Goal: Use online tool/utility: Utilize a website feature to perform a specific function

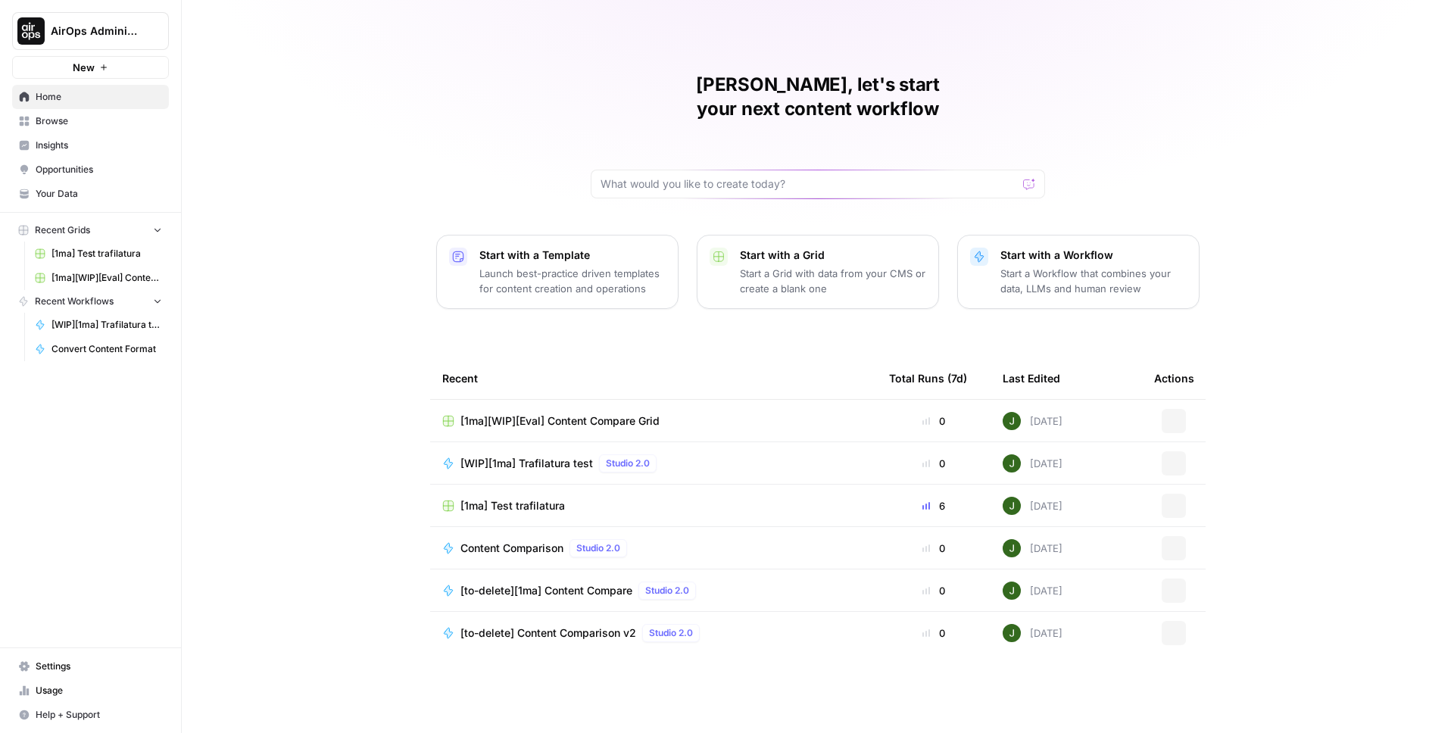
click at [88, 123] on span "Browse" at bounding box center [99, 121] width 126 height 14
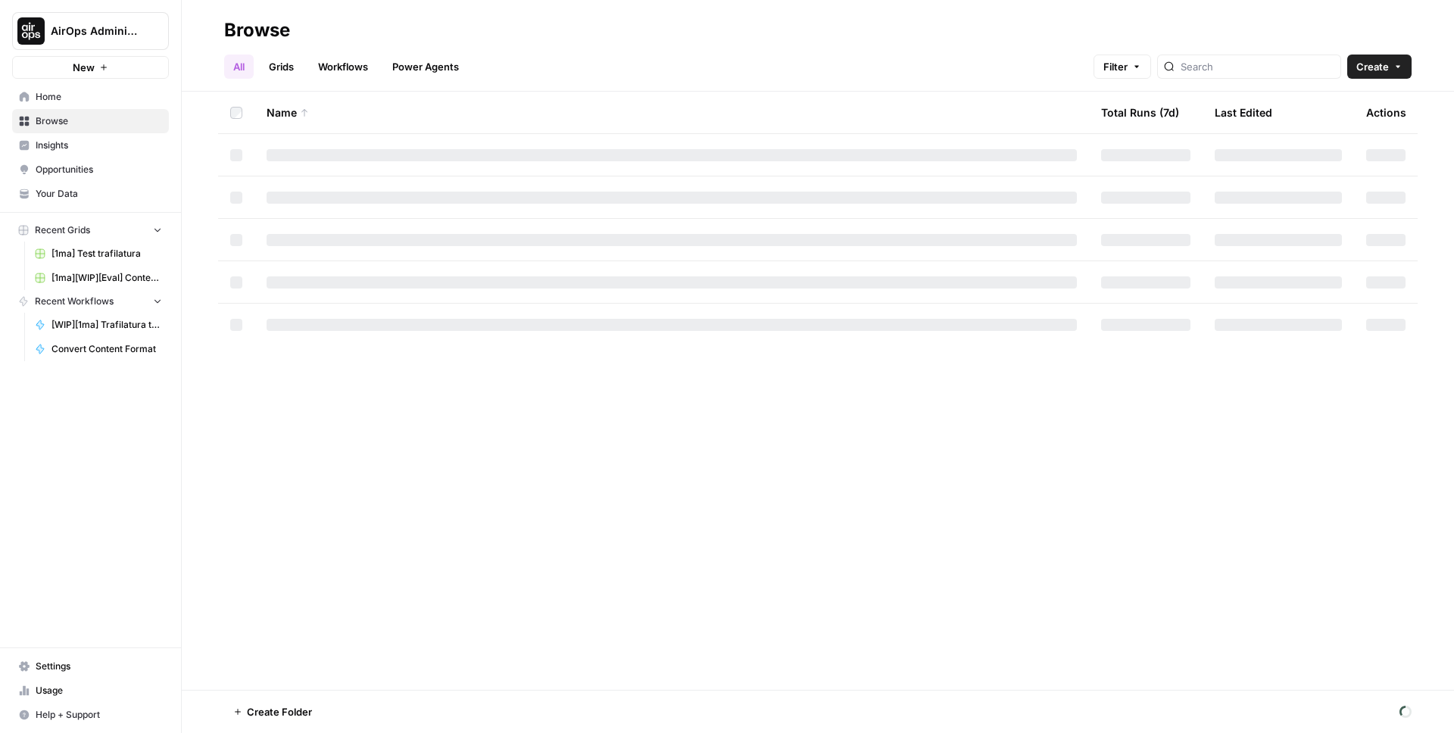
click at [349, 74] on link "Workflows" at bounding box center [343, 67] width 68 height 24
click at [1269, 74] on div at bounding box center [1263, 67] width 184 height 24
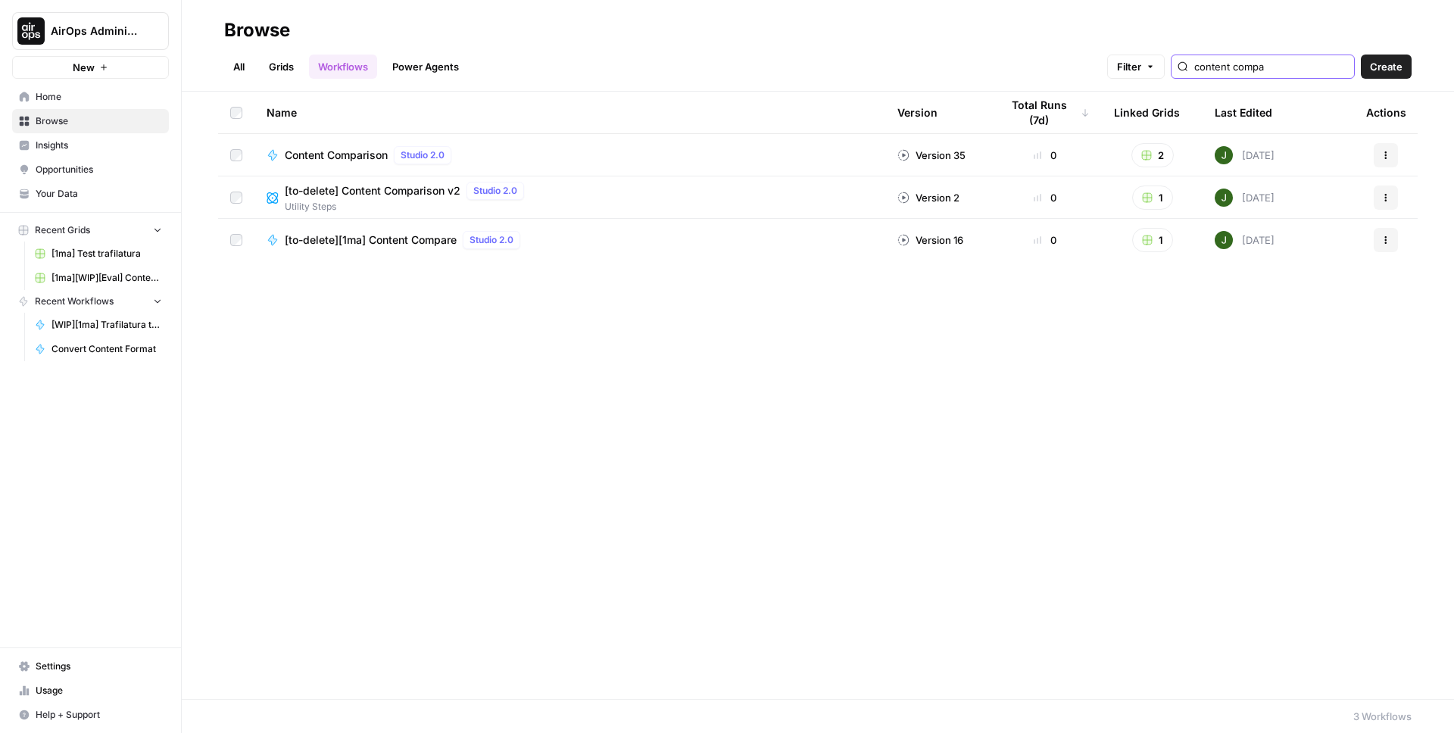
type input "content compa"
click at [339, 154] on span "Content Comparison" at bounding box center [336, 155] width 103 height 15
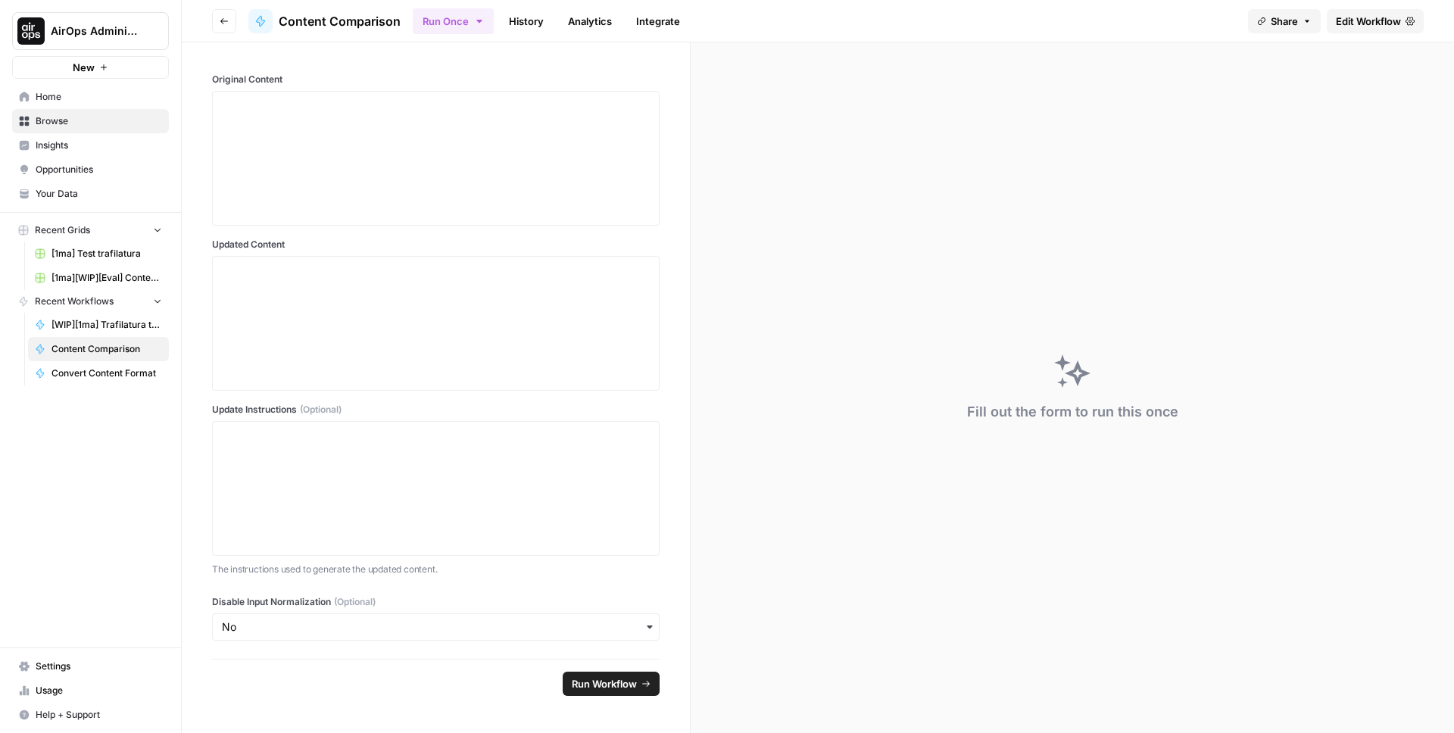
click at [1328, 37] on header "Go back Content Comparison Run Once History Analytics Integrate Share Edit Work…" at bounding box center [818, 21] width 1272 height 42
click at [1340, 17] on span "Edit Workflow" at bounding box center [1368, 21] width 65 height 15
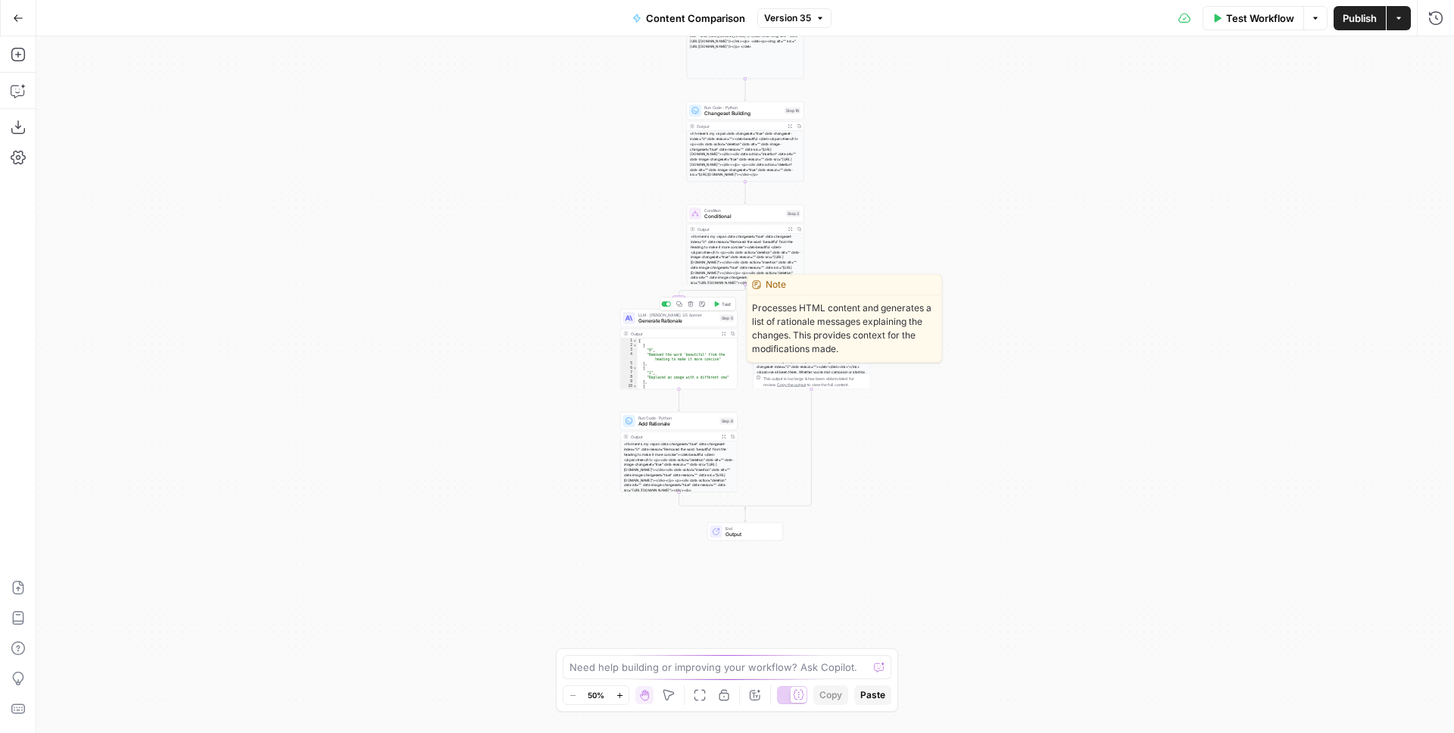
click at [660, 323] on span "Generate Rationale" at bounding box center [677, 321] width 79 height 8
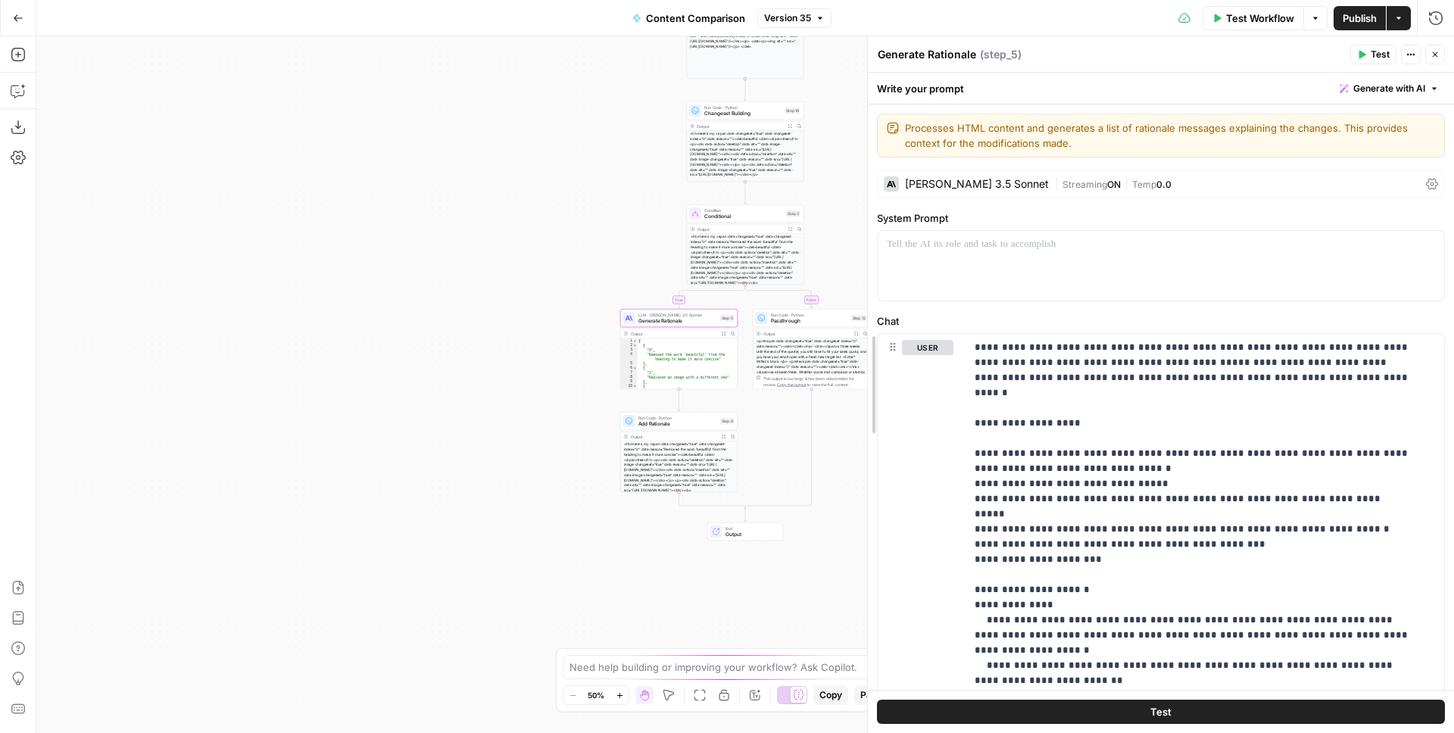
drag, startPoint x: 1112, startPoint y: 267, endPoint x: 868, endPoint y: 282, distance: 244.3
click at [1143, 180] on div "| Streaming ON | Temp 0.0" at bounding box center [1237, 184] width 365 height 14
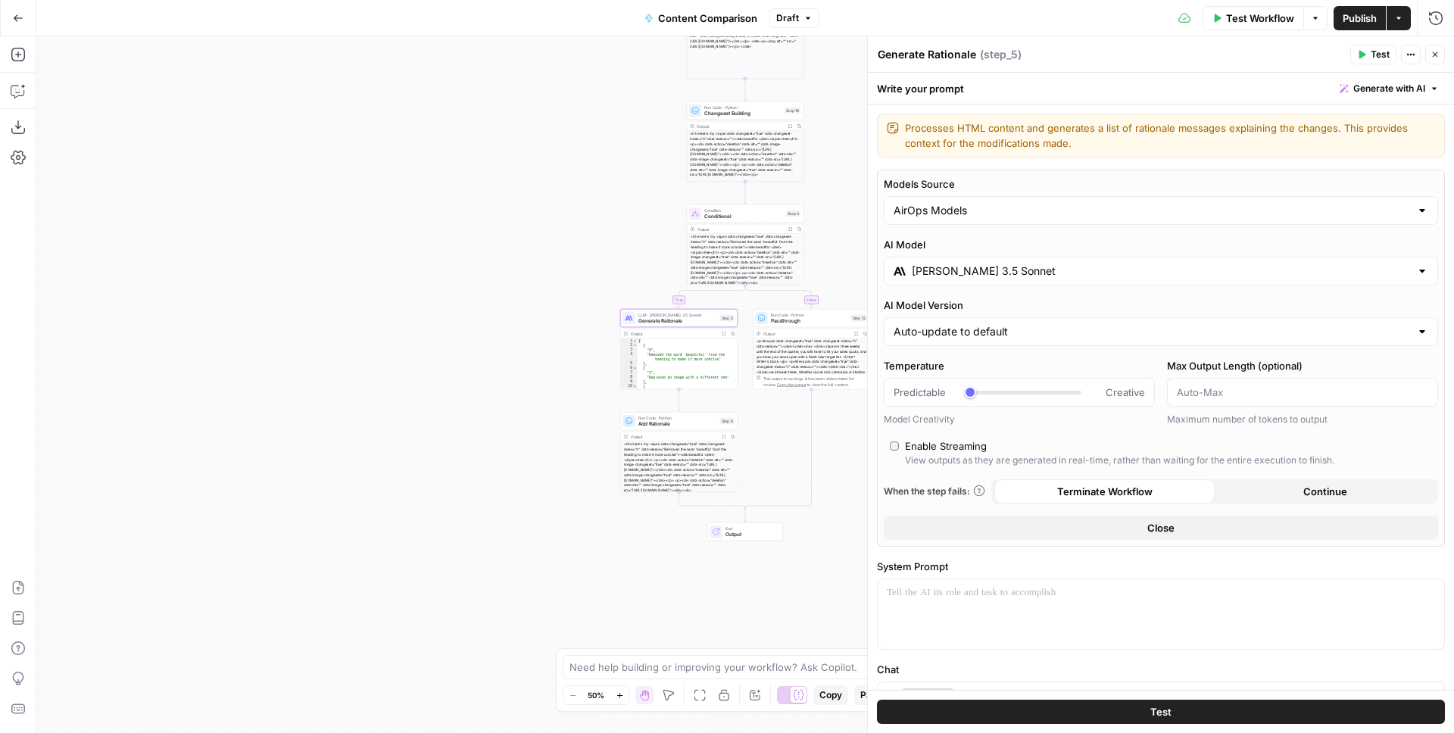
click at [1263, 13] on span "Test Workflow" at bounding box center [1260, 18] width 68 height 15
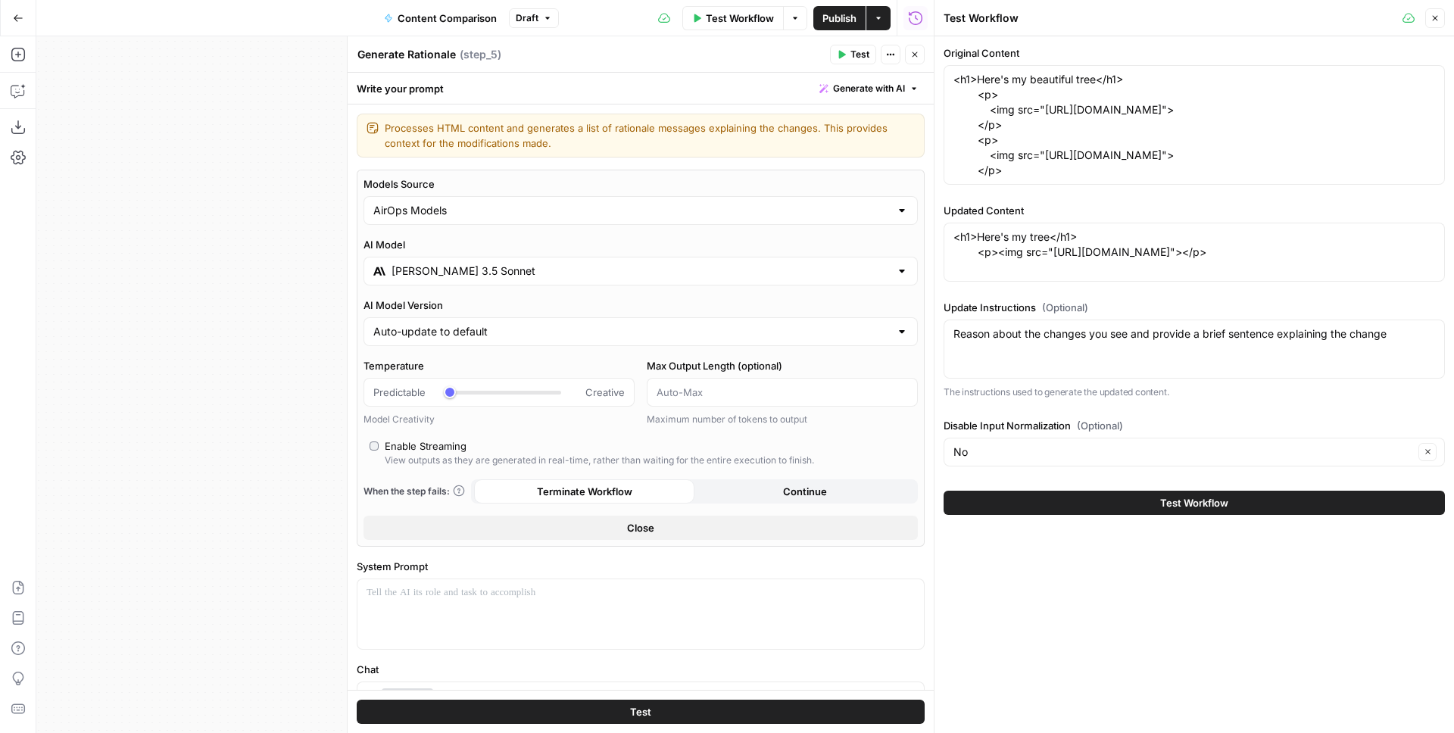
click at [1153, 506] on button "Test Workflow" at bounding box center [1194, 503] width 501 height 24
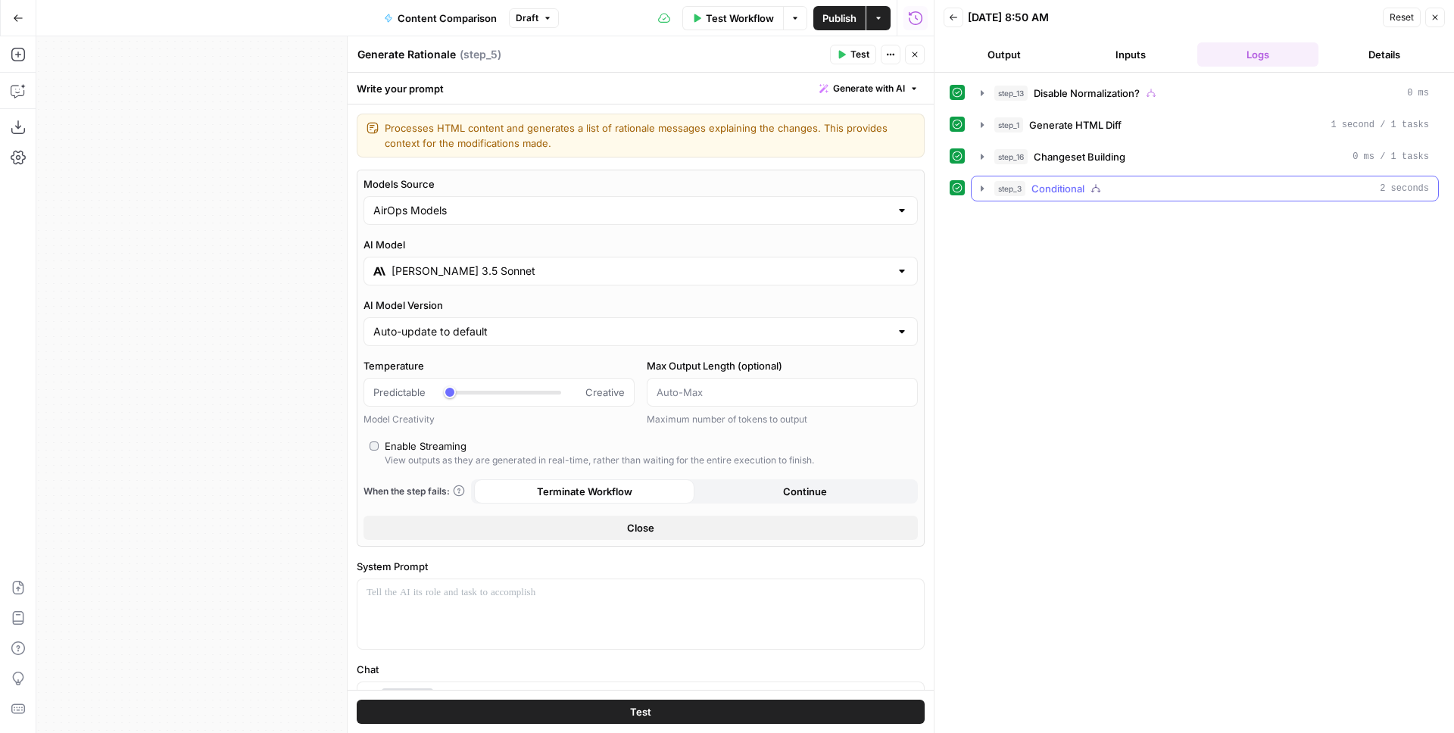
click at [984, 186] on icon "button" at bounding box center [982, 189] width 12 height 12
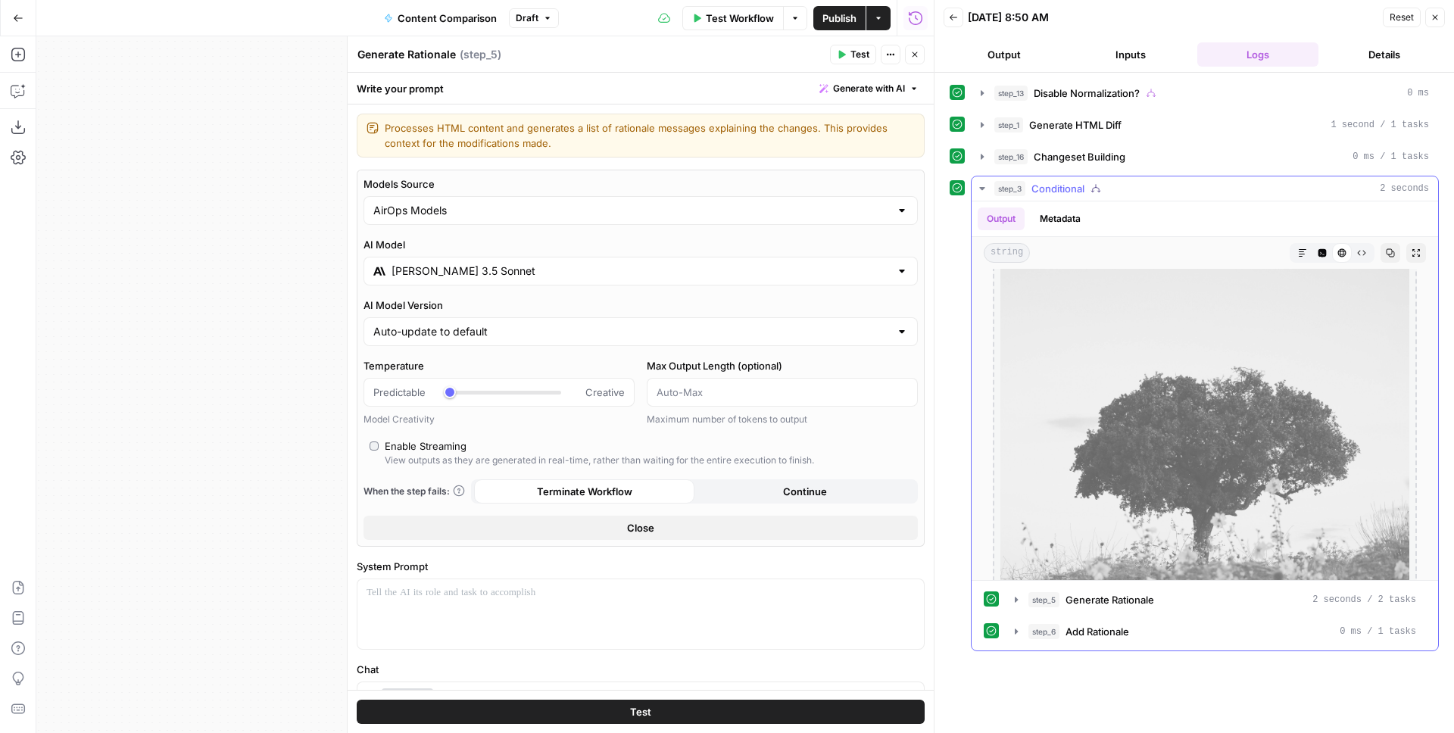
scroll to position [1132, 0]
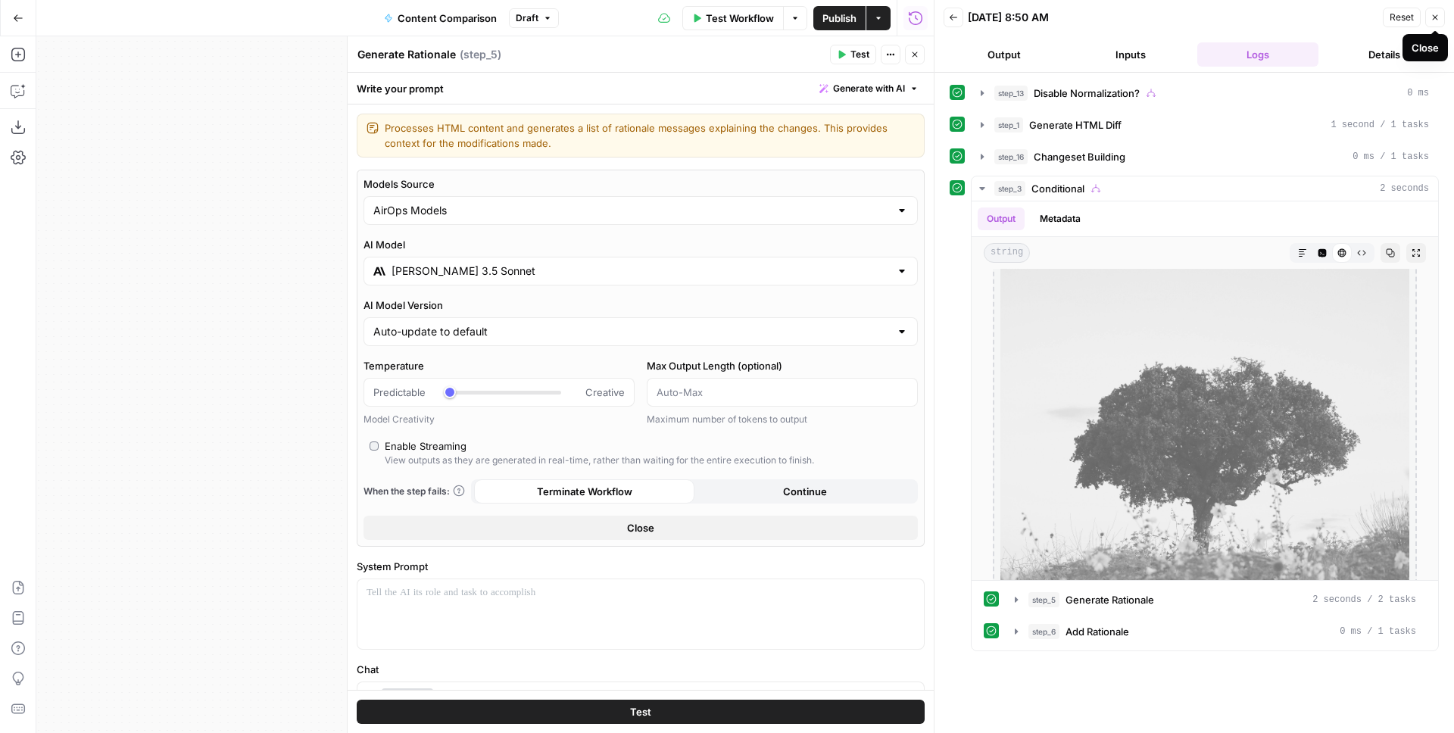
click at [1433, 19] on icon "button" at bounding box center [1435, 17] width 5 height 5
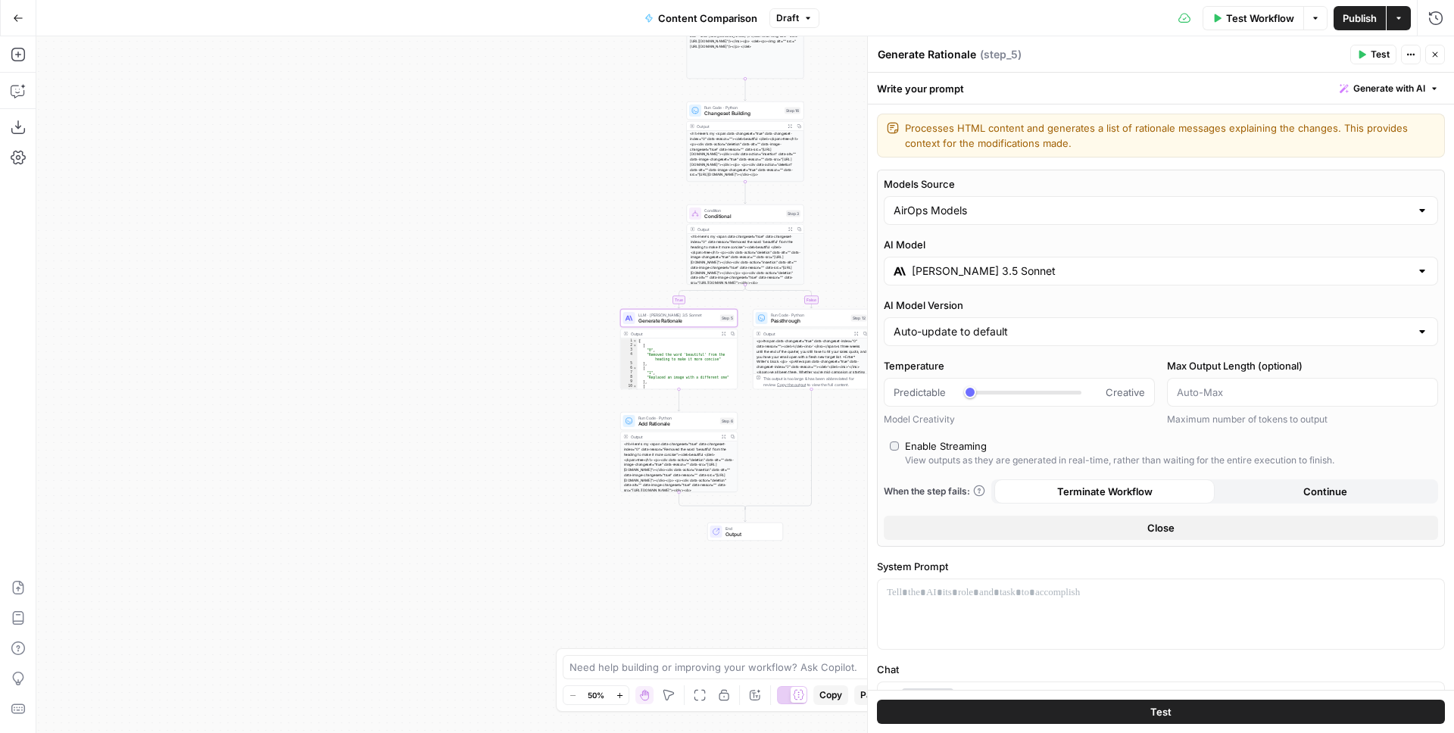
click at [913, 446] on div "Enable Streaming" at bounding box center [946, 446] width 82 height 15
click at [924, 448] on div "Enable Streaming" at bounding box center [946, 446] width 82 height 15
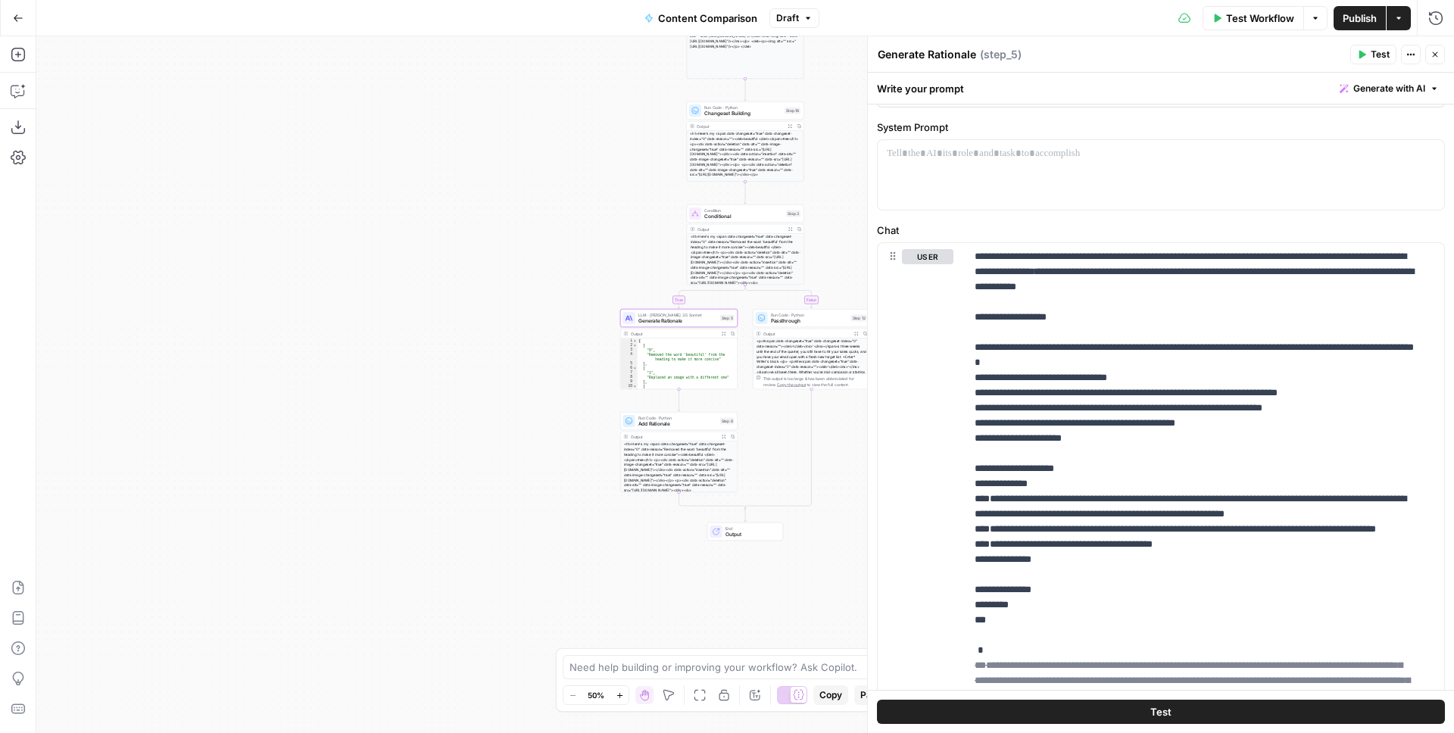
scroll to position [517, 0]
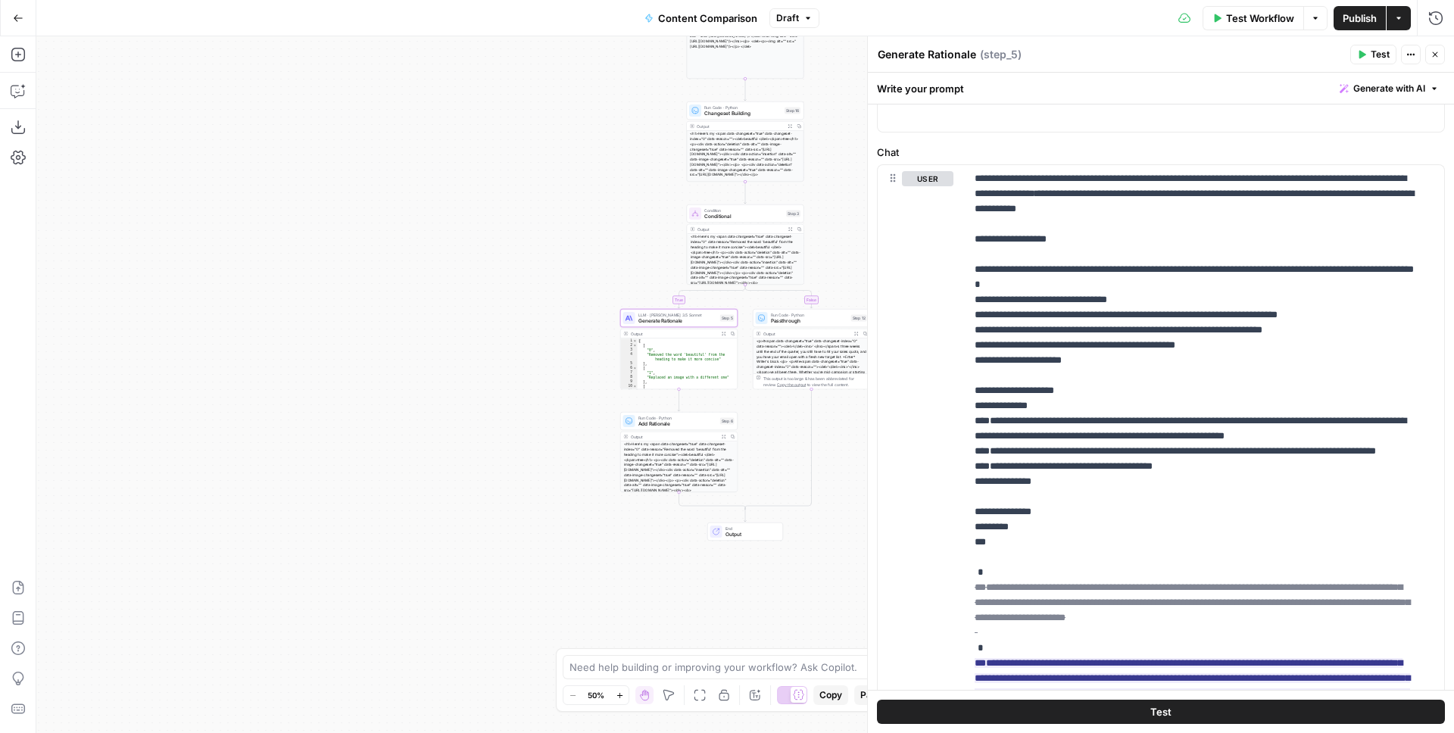
click at [1431, 53] on icon "button" at bounding box center [1435, 54] width 9 height 9
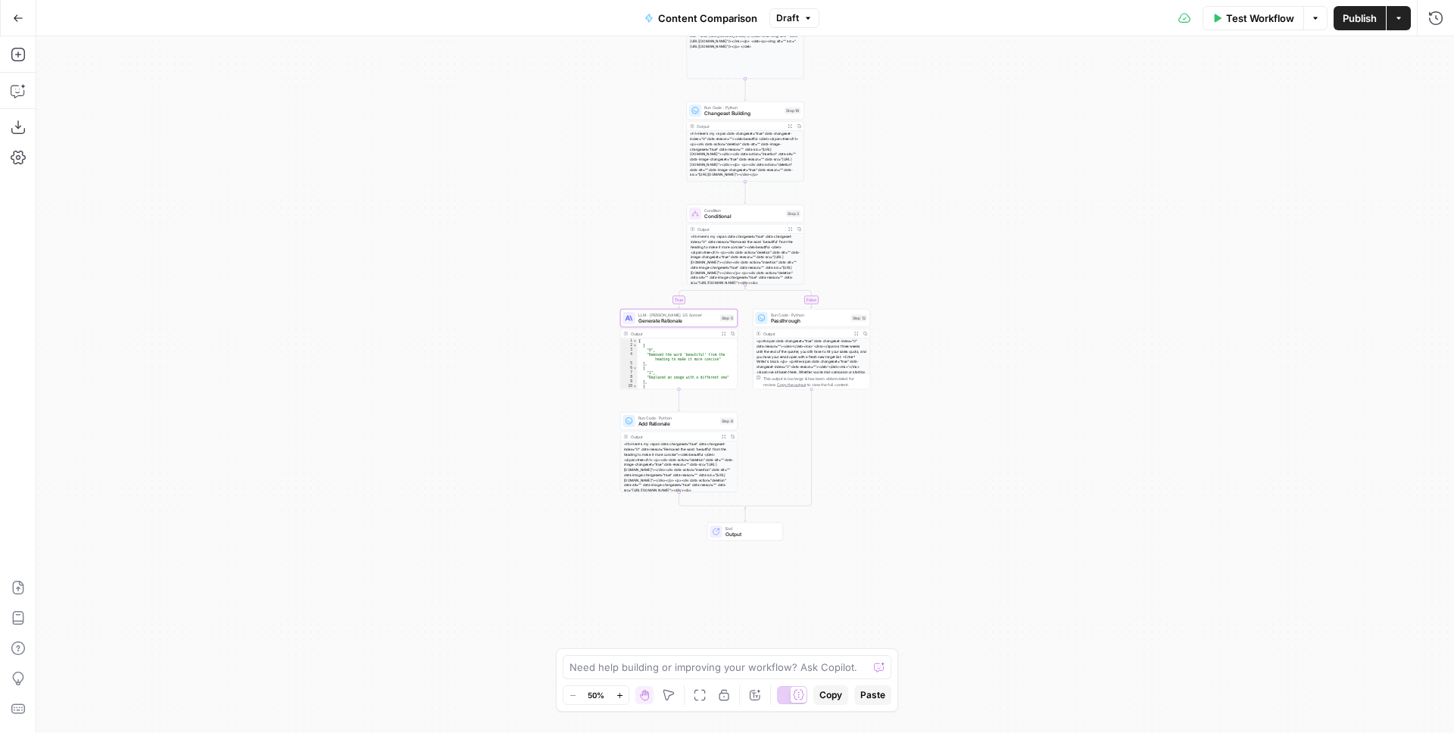
click at [1350, 18] on span "Publish" at bounding box center [1360, 18] width 34 height 15
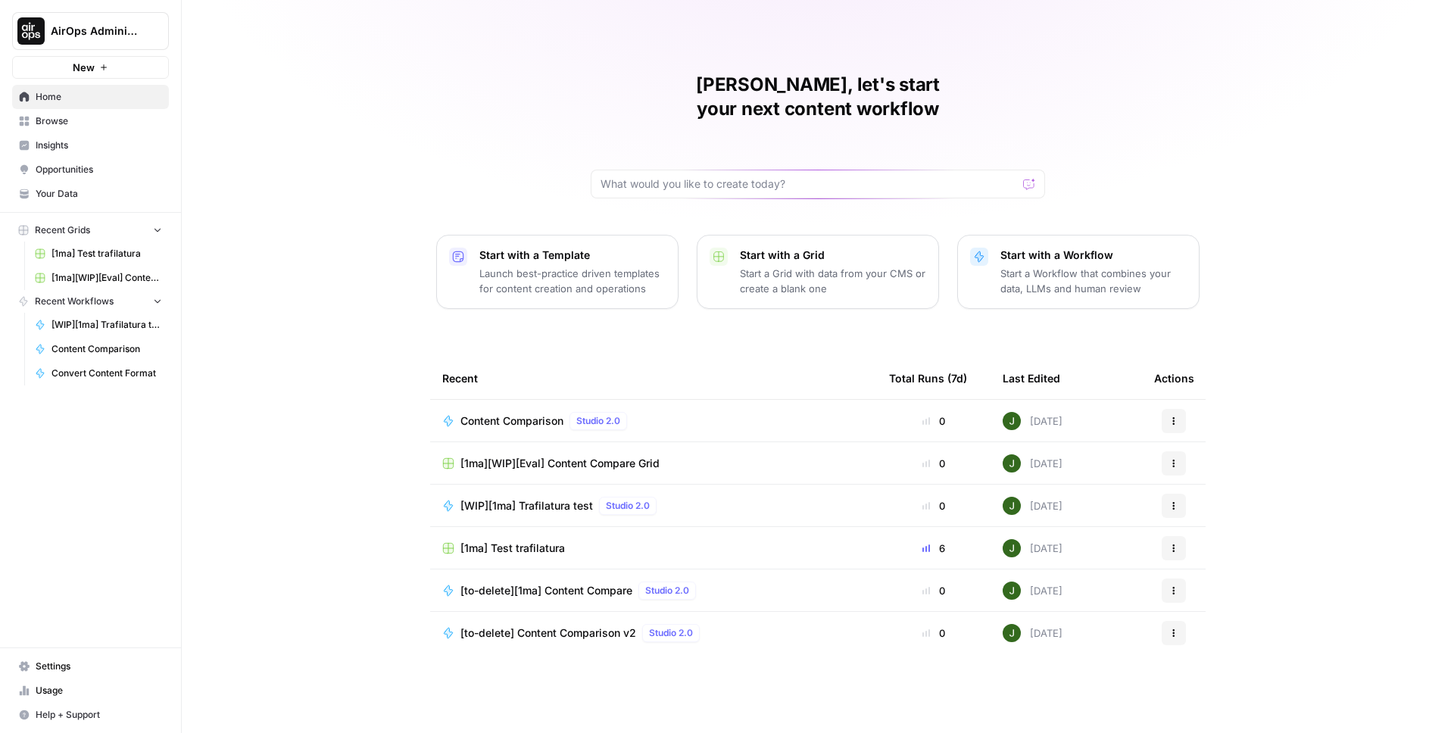
click at [124, 128] on link "Browse" at bounding box center [90, 121] width 157 height 24
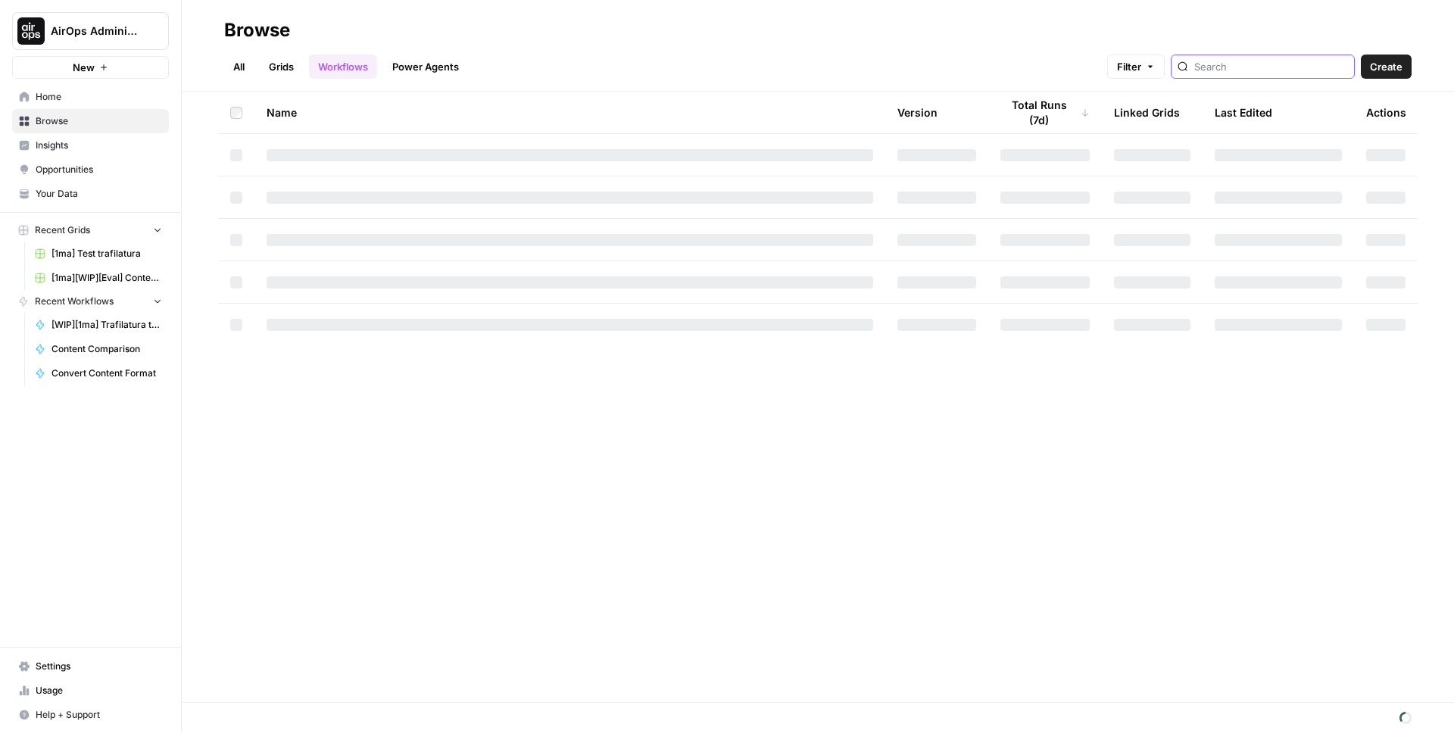
click at [1261, 60] on input "search" at bounding box center [1271, 66] width 154 height 15
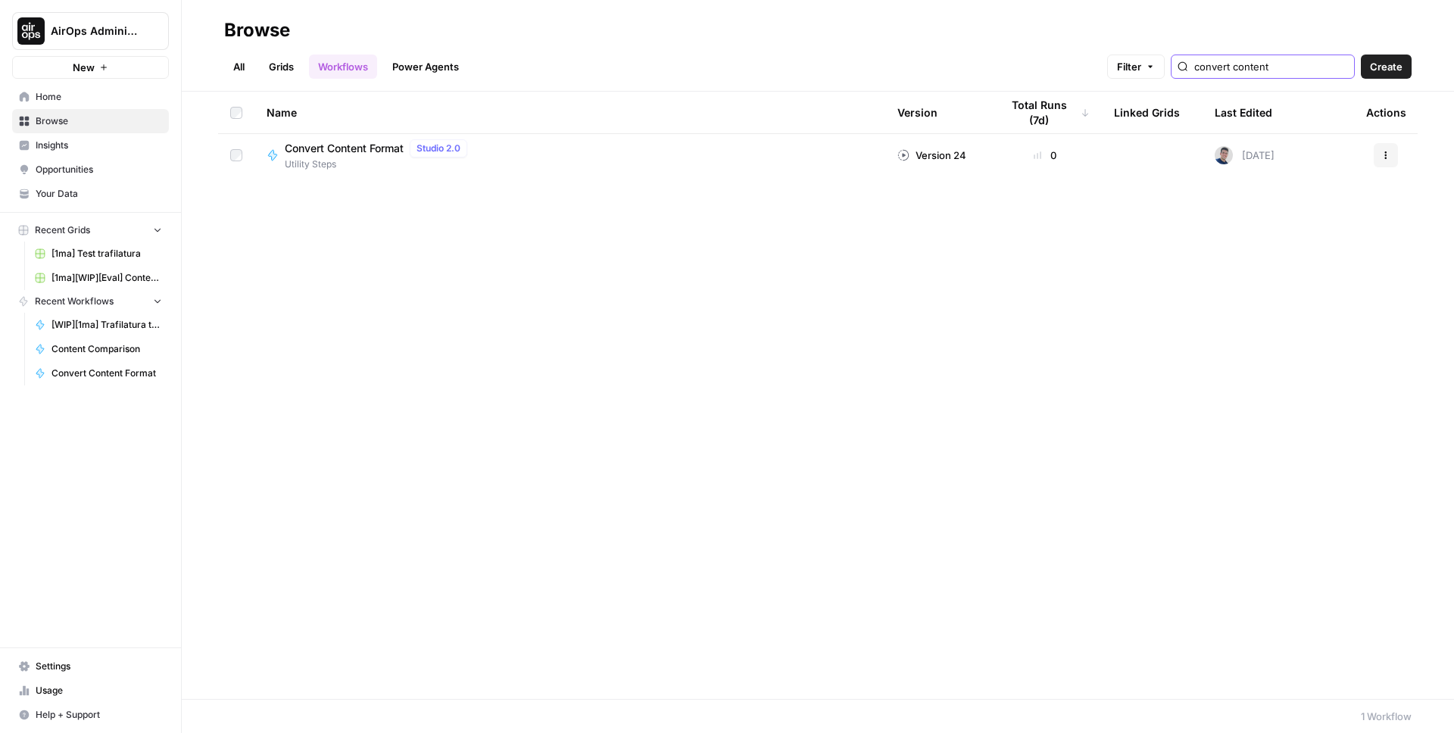
type input "convert content"
click at [619, 158] on div "Convert Content Format Studio 2.0 Utility Steps" at bounding box center [570, 155] width 607 height 32
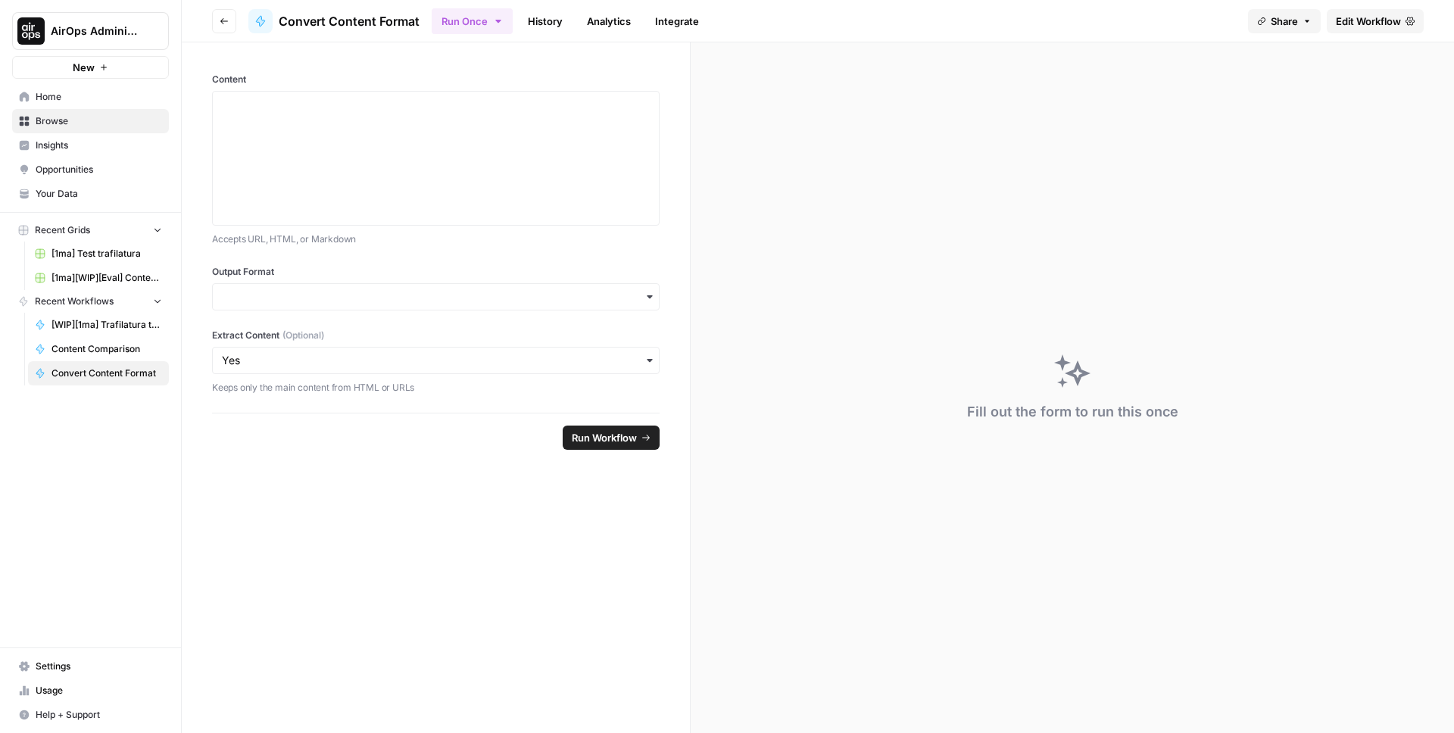
click at [1336, 26] on span "Edit Workflow" at bounding box center [1368, 21] width 65 height 15
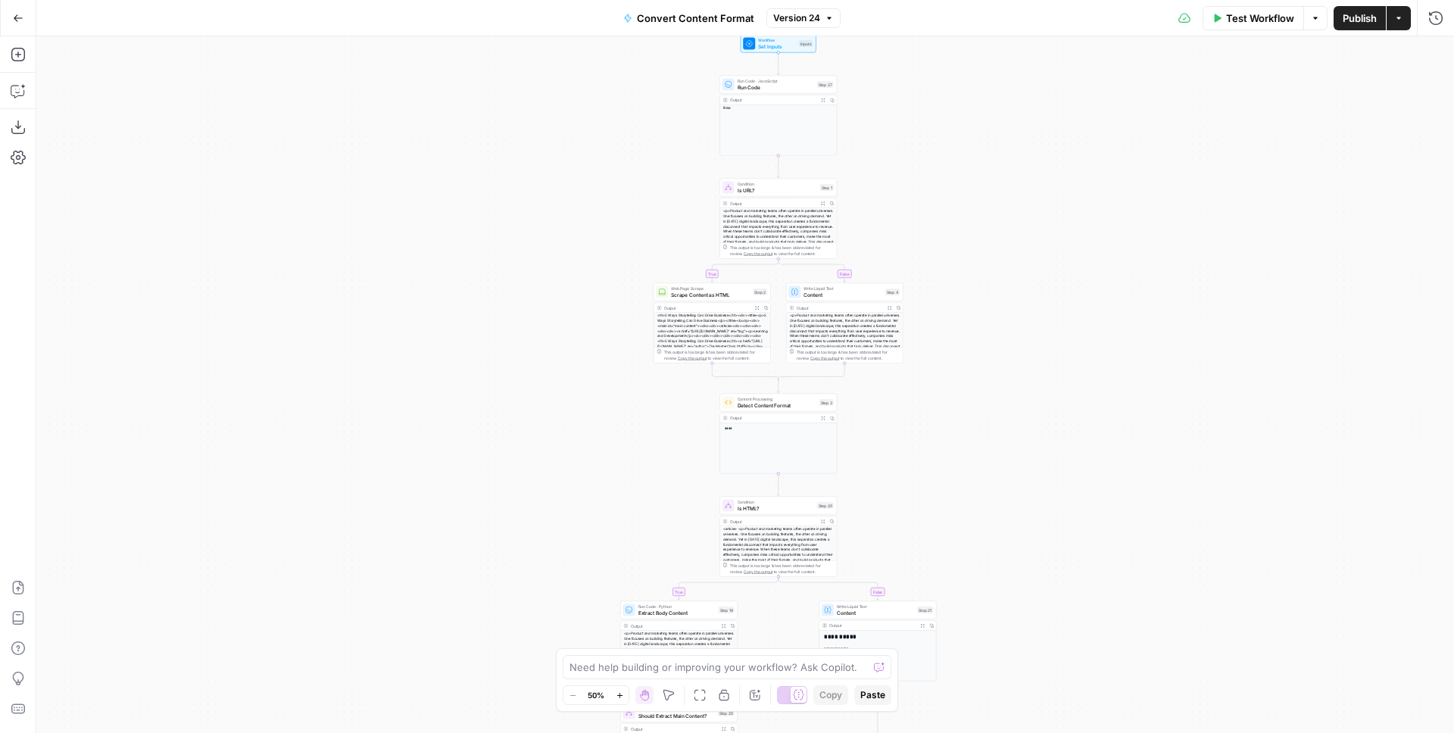
click at [831, 22] on icon "button" at bounding box center [829, 18] width 9 height 9
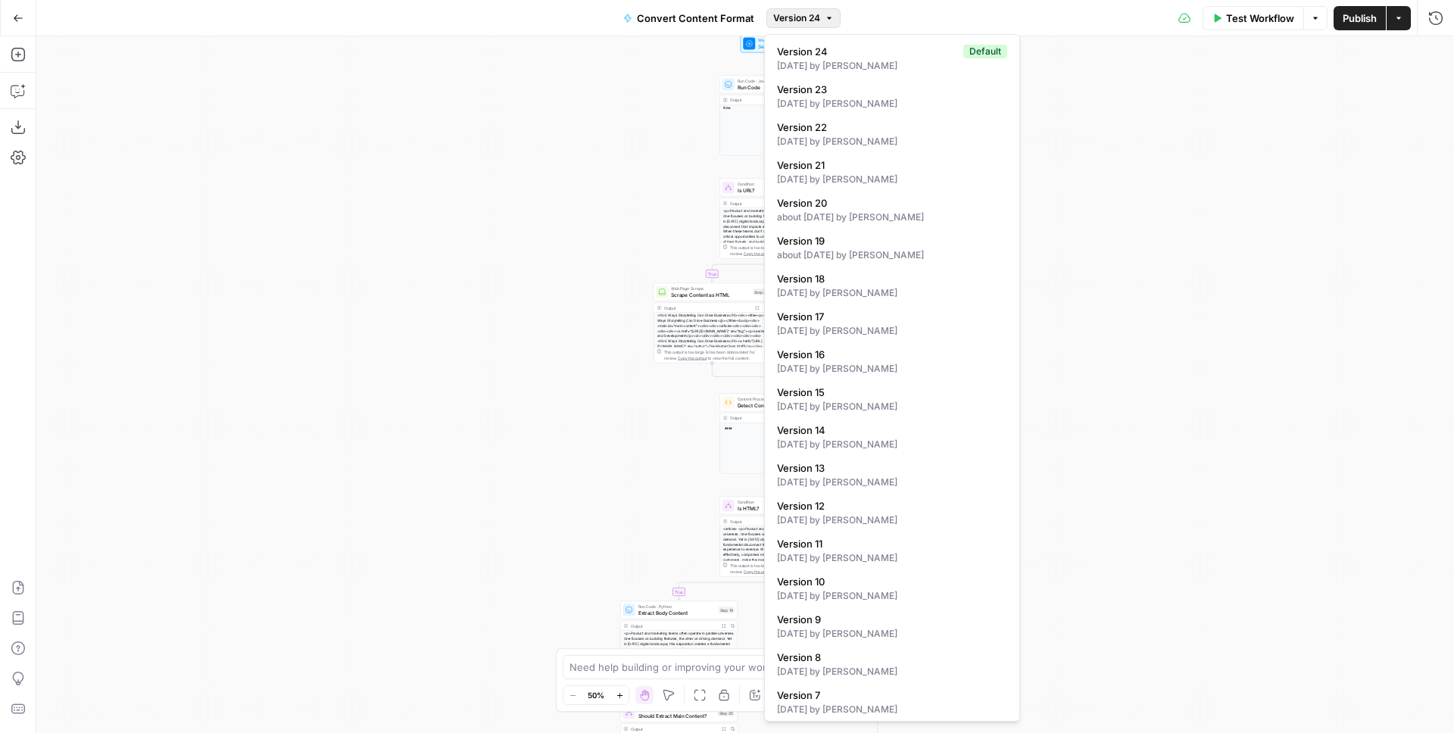
click at [830, 20] on icon "button" at bounding box center [829, 18] width 9 height 9
